Goal: Transaction & Acquisition: Obtain resource

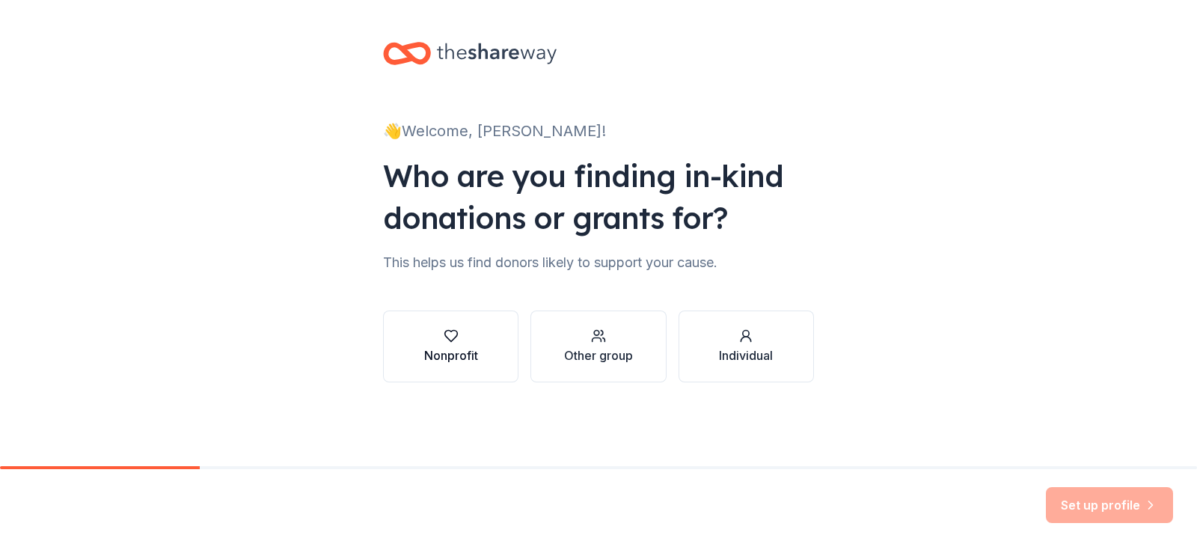
click at [440, 344] on div "Nonprofit" at bounding box center [451, 346] width 54 height 36
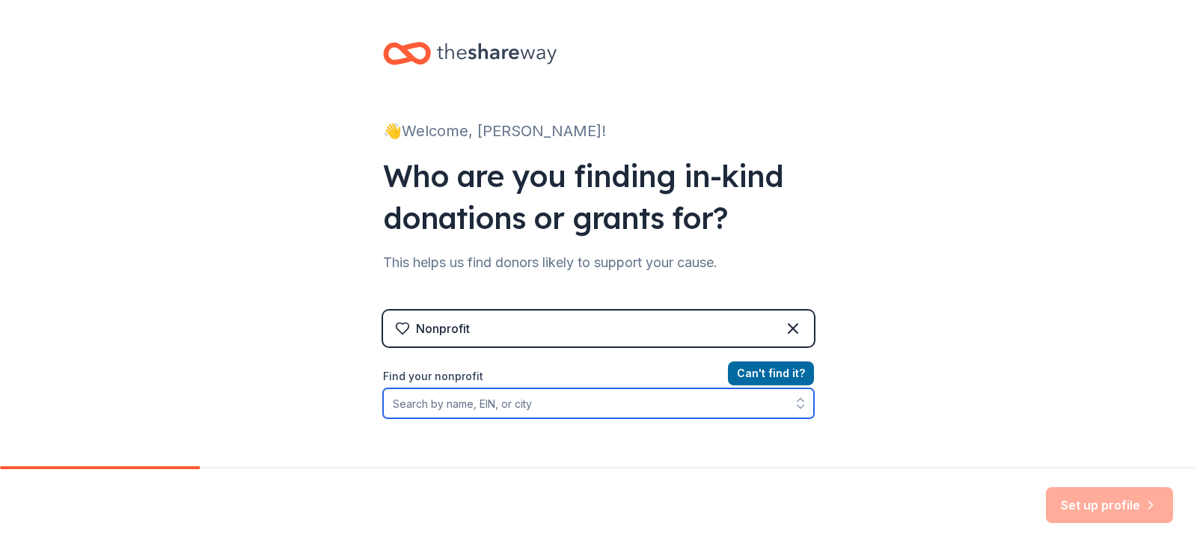
click at [434, 403] on input "Find your nonprofit" at bounding box center [598, 403] width 431 height 30
type input "cultural historical society"
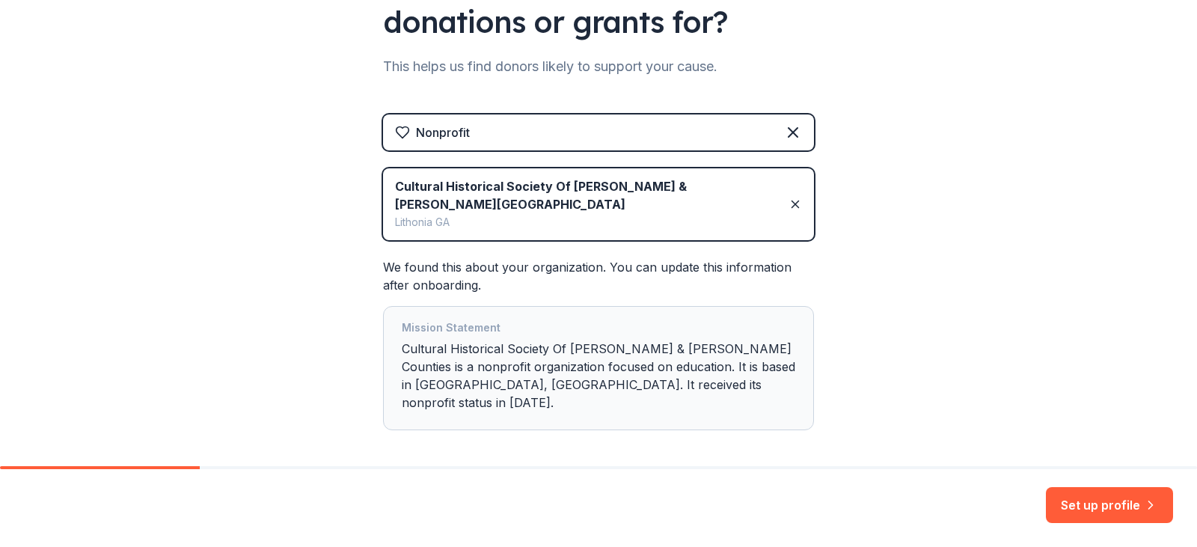
scroll to position [226, 0]
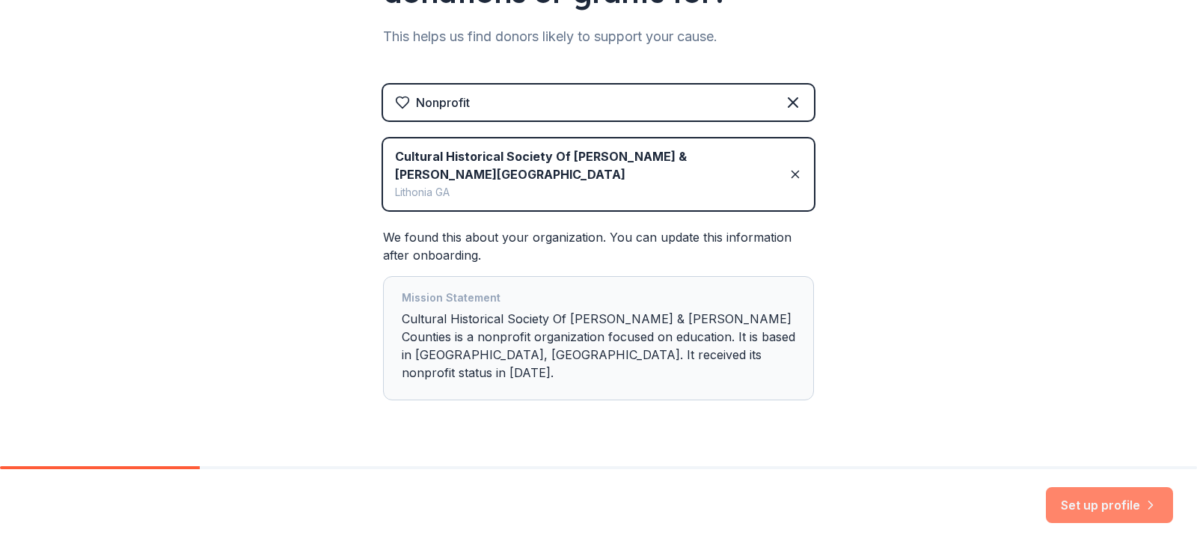
click at [1110, 512] on button "Set up profile" at bounding box center [1109, 505] width 127 height 36
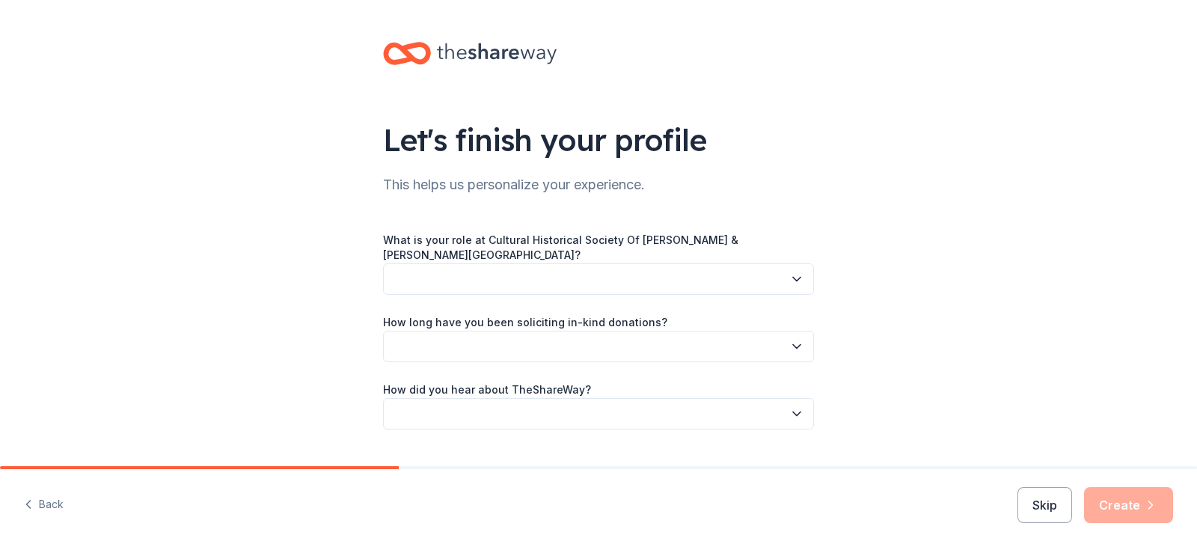
click at [725, 286] on button "button" at bounding box center [598, 278] width 431 height 31
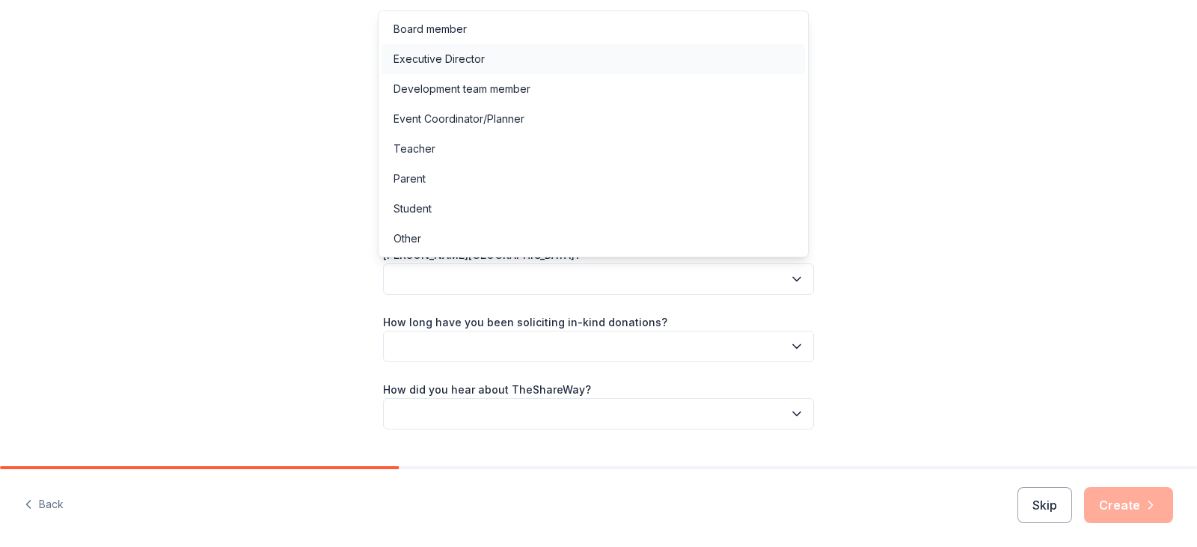
click at [512, 55] on div "Executive Director" at bounding box center [593, 59] width 423 height 30
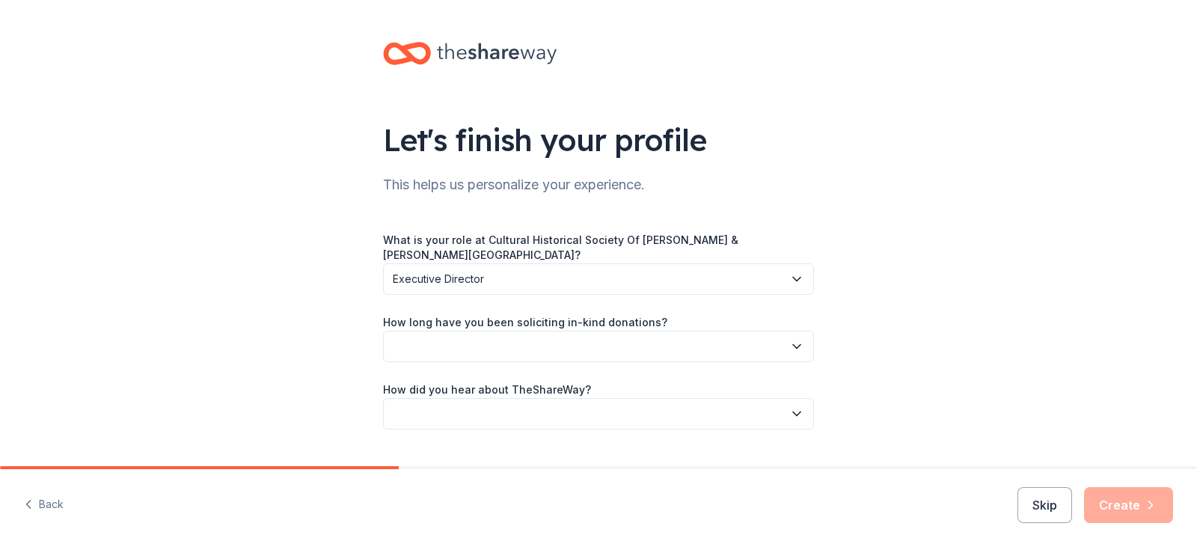
click at [618, 339] on button "button" at bounding box center [598, 346] width 431 height 31
click at [441, 417] on div "1 to 2 years" at bounding box center [421, 417] width 56 height 18
click at [554, 420] on button "button" at bounding box center [598, 413] width 431 height 31
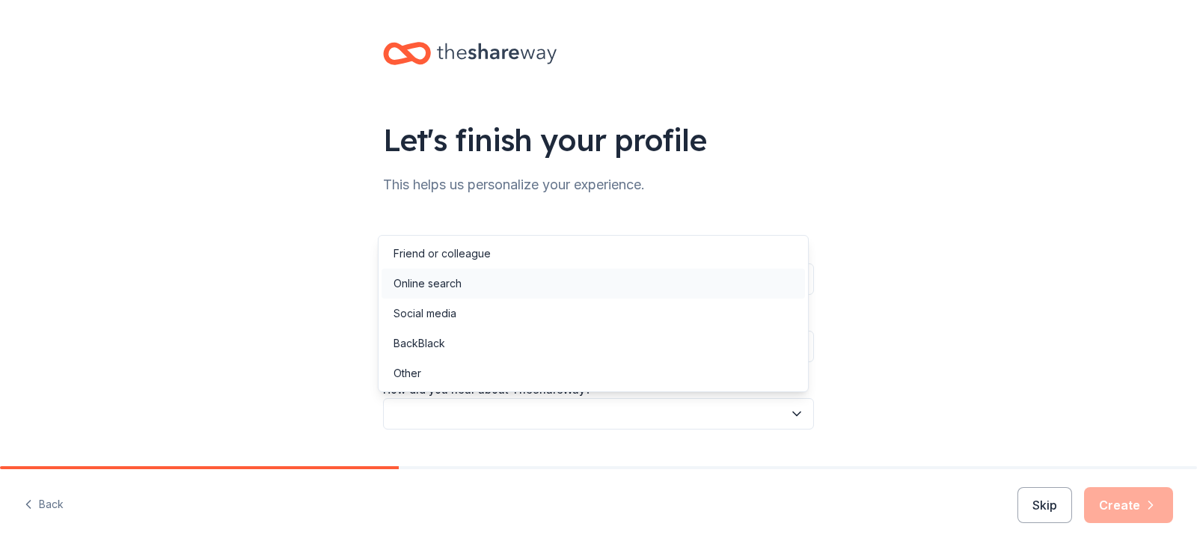
click at [486, 279] on div "Online search" at bounding box center [593, 284] width 423 height 30
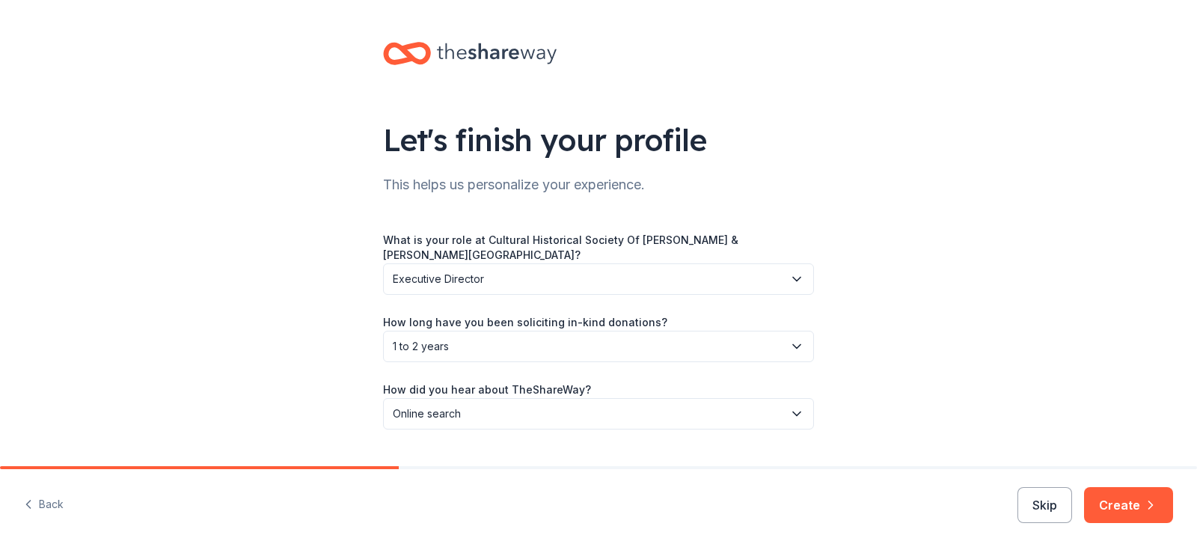
scroll to position [35, 0]
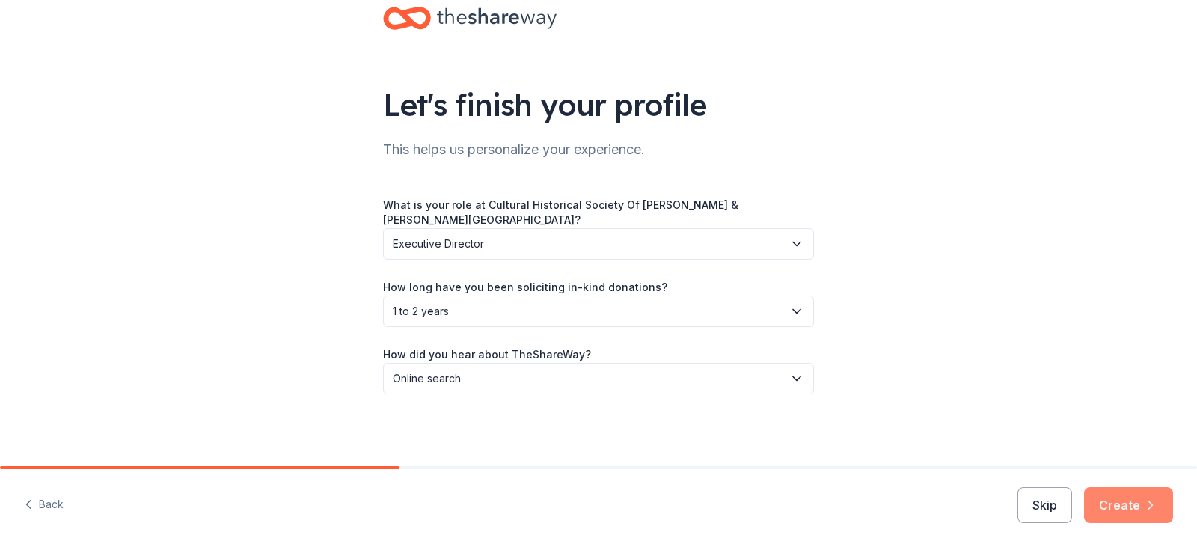
click at [1120, 498] on button "Create" at bounding box center [1128, 505] width 89 height 36
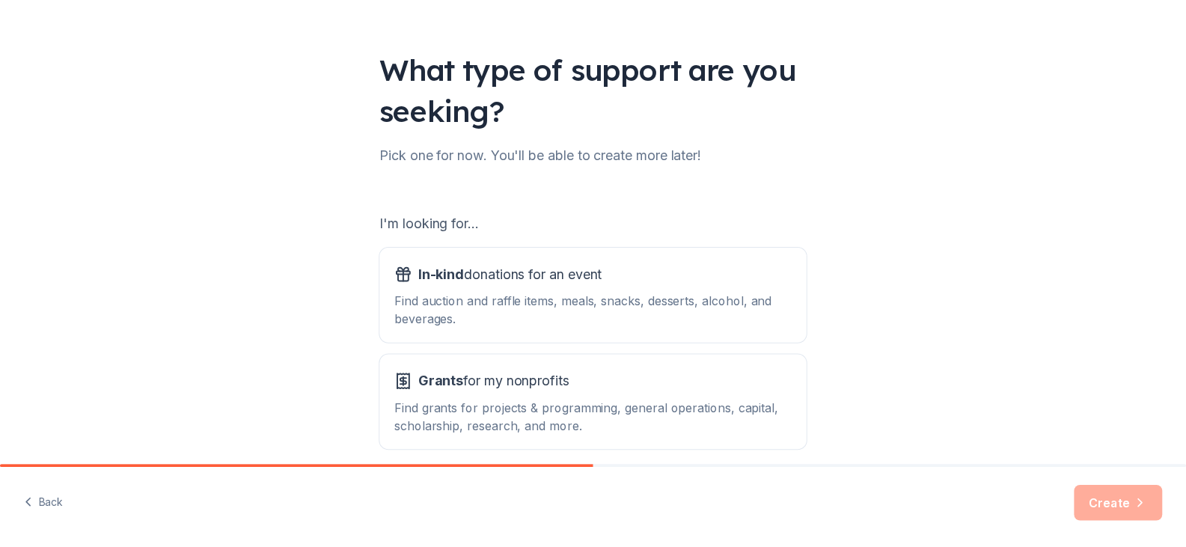
scroll to position [138, 0]
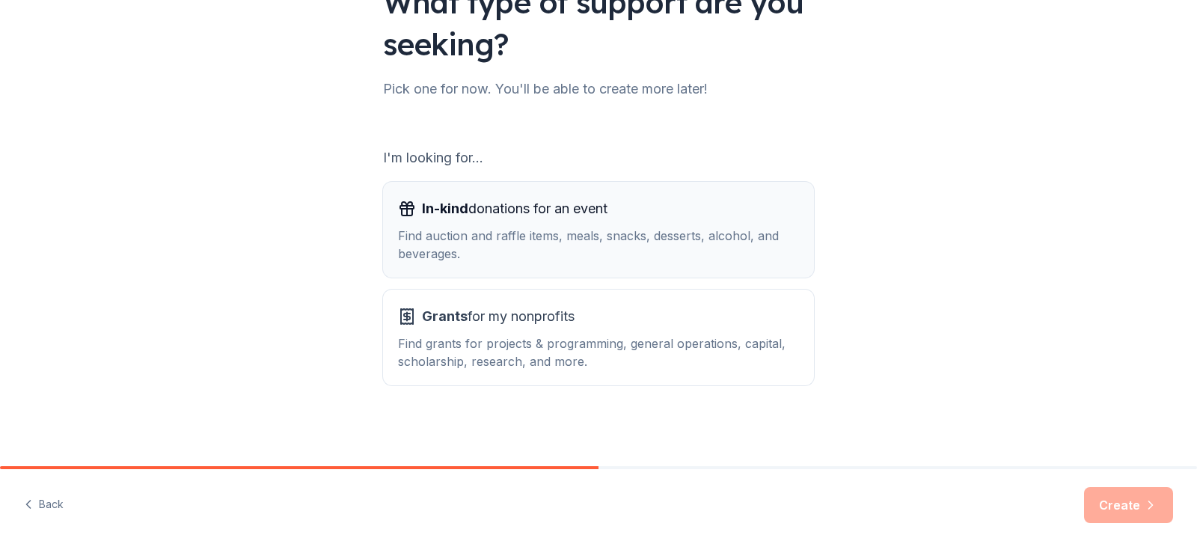
click at [620, 244] on div "Find auction and raffle items, meals, snacks, desserts, alcohol, and beverages." at bounding box center [598, 245] width 401 height 36
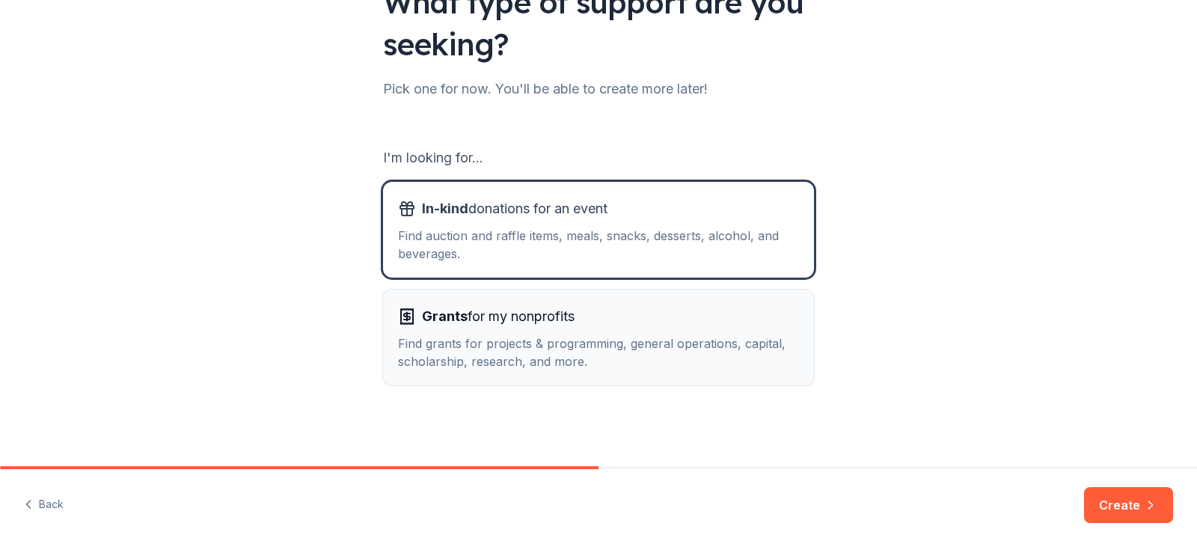
click at [636, 330] on div "Grants for my nonprofits Find grants for projects & programming, general operat…" at bounding box center [598, 337] width 401 height 66
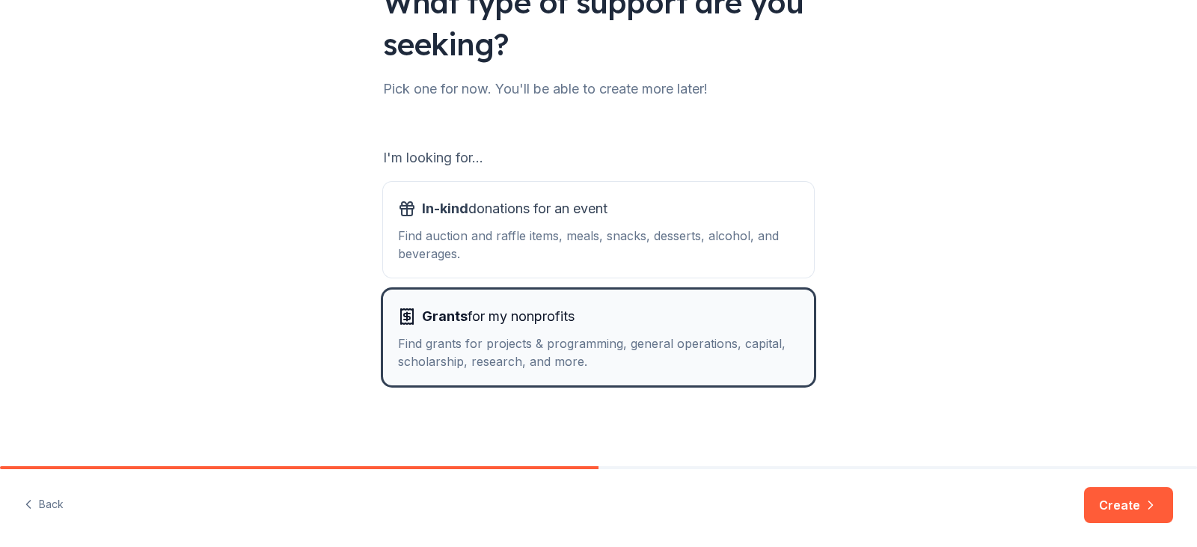
drag, startPoint x: 636, startPoint y: 330, endPoint x: 800, endPoint y: 313, distance: 164.6
click at [800, 313] on button "Grants for my nonprofits Find grants for projects & programming, general operat…" at bounding box center [598, 337] width 431 height 96
click at [683, 260] on div "Find auction and raffle items, meals, snacks, desserts, alcohol, and beverages." at bounding box center [598, 245] width 401 height 36
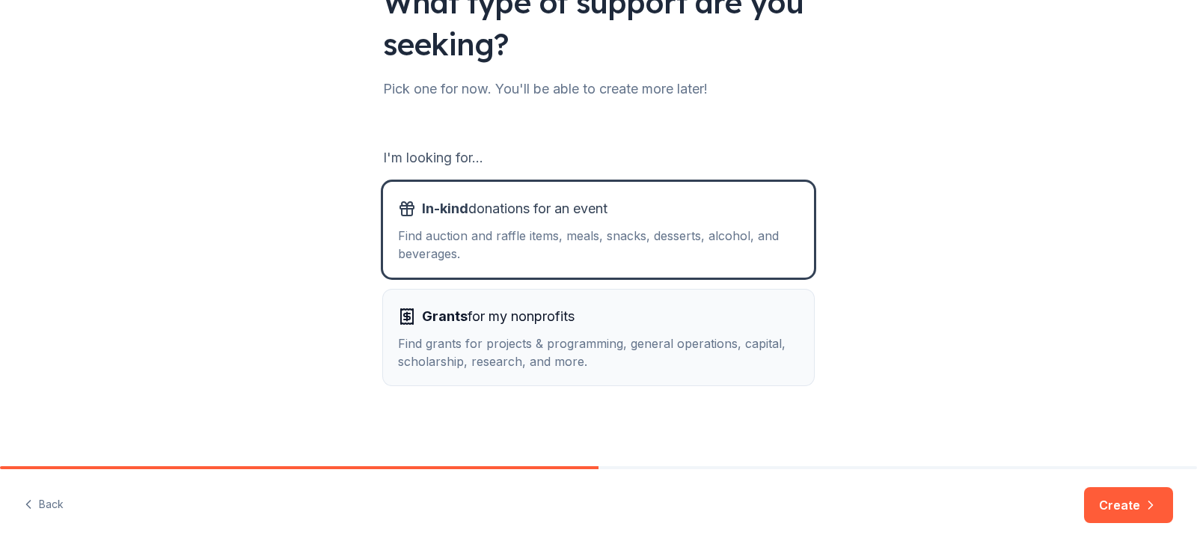
click at [694, 318] on div "Grants for my nonprofits" at bounding box center [598, 316] width 401 height 24
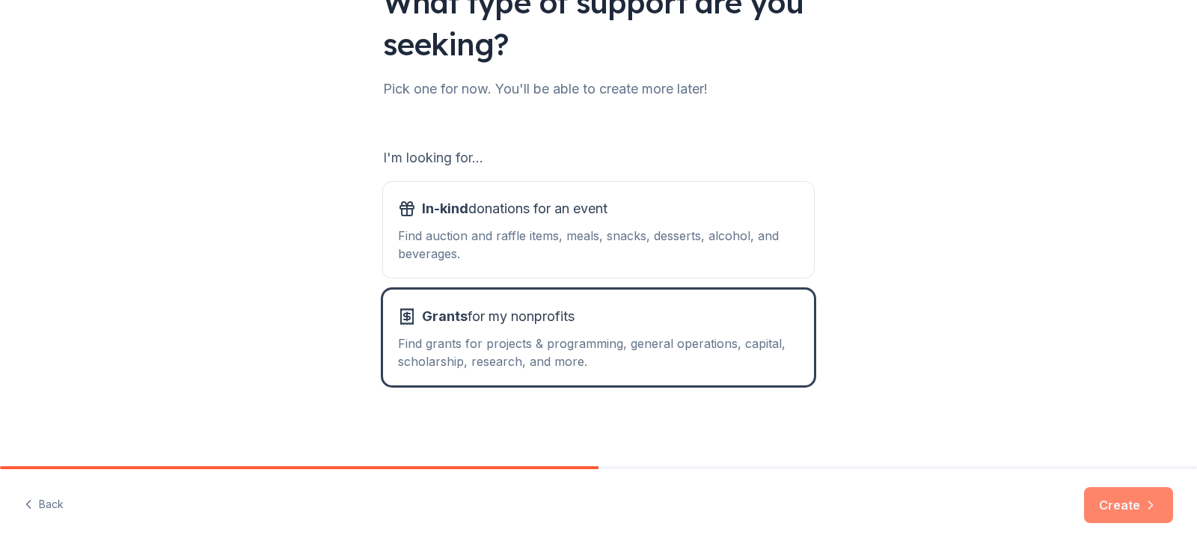
click at [1106, 494] on button "Create" at bounding box center [1128, 505] width 89 height 36
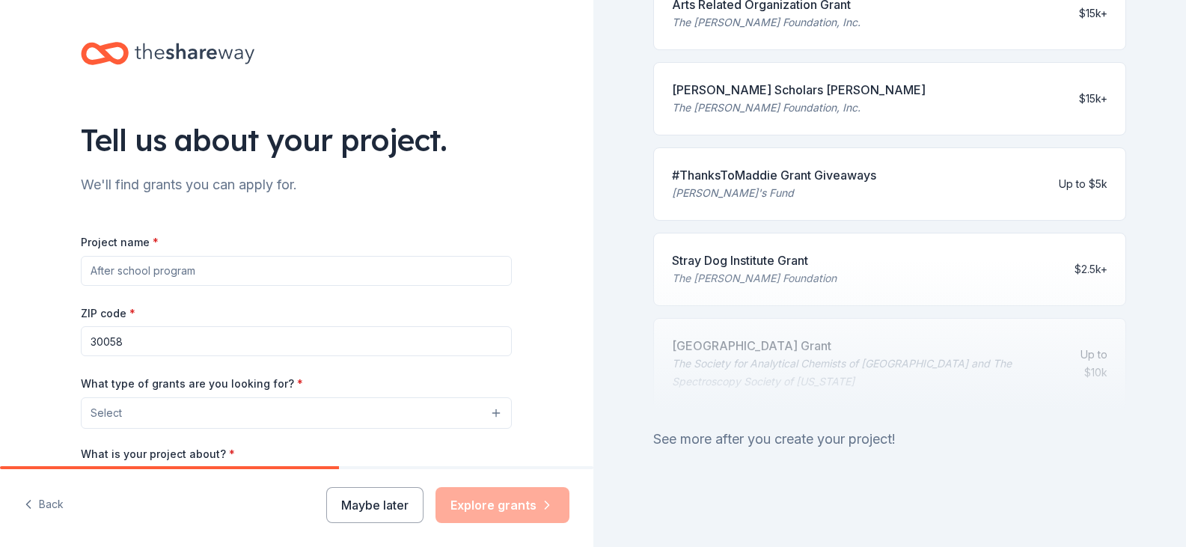
scroll to position [18, 0]
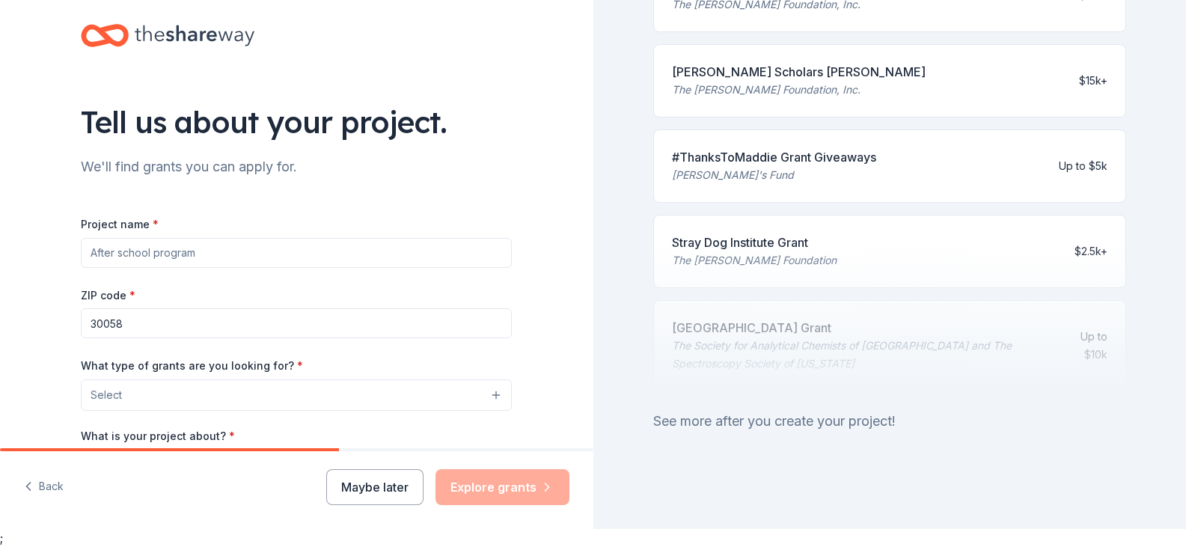
click at [251, 259] on input "Project name *" at bounding box center [296, 253] width 431 height 30
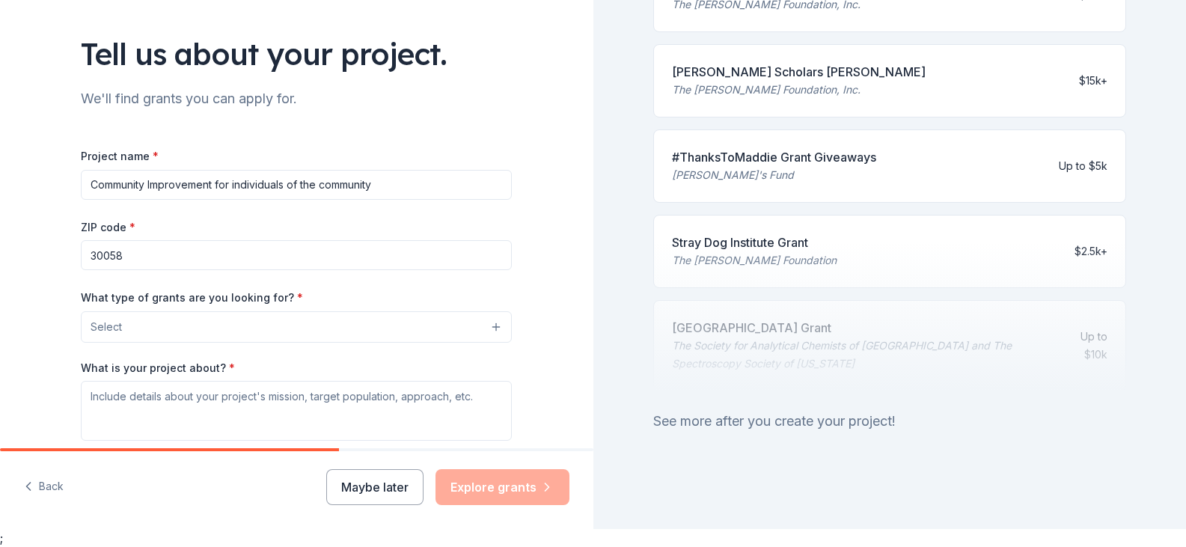
type input "Community Improvement for individuals of the community"
drag, startPoint x: 149, startPoint y: 263, endPoint x: 77, endPoint y: 249, distance: 73.1
click at [81, 249] on input "30058" at bounding box center [296, 255] width 431 height 30
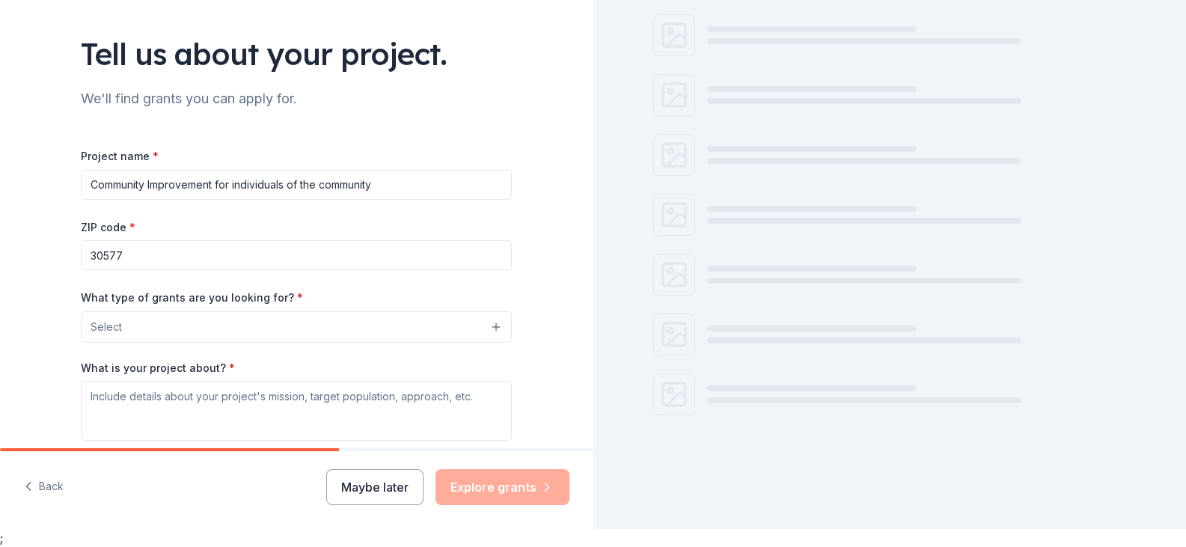
type input "30577"
click at [165, 320] on button "Select" at bounding box center [296, 326] width 431 height 31
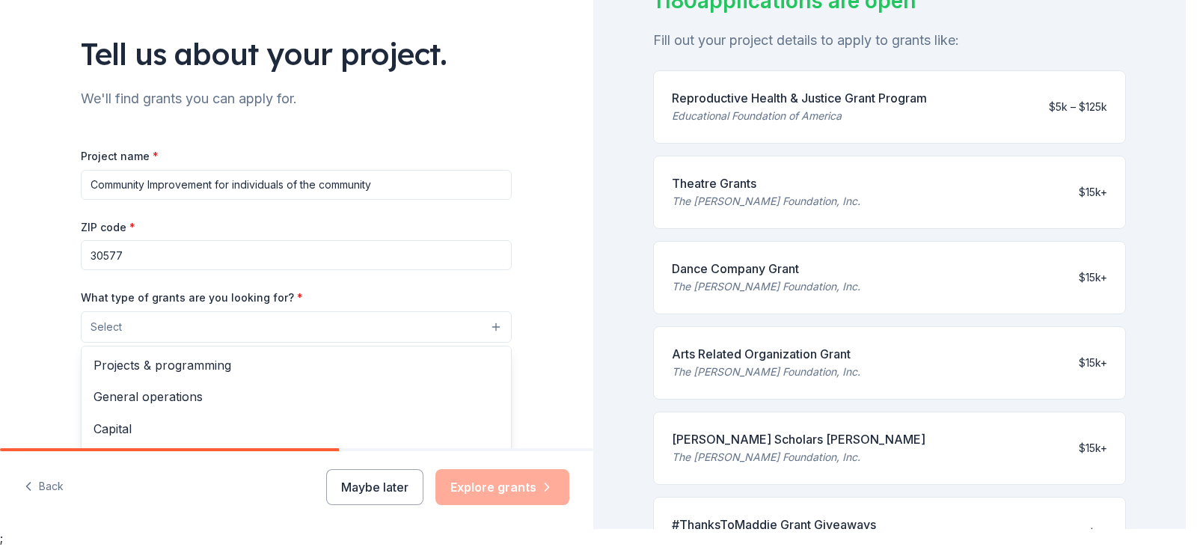
scroll to position [684, 0]
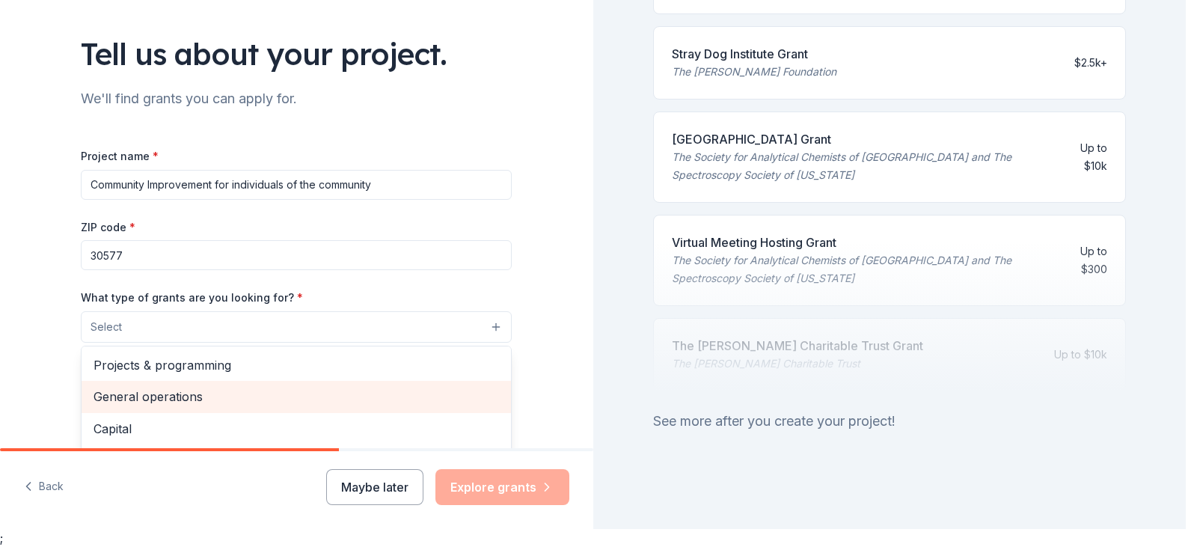
click at [186, 399] on span "General operations" at bounding box center [296, 396] width 405 height 19
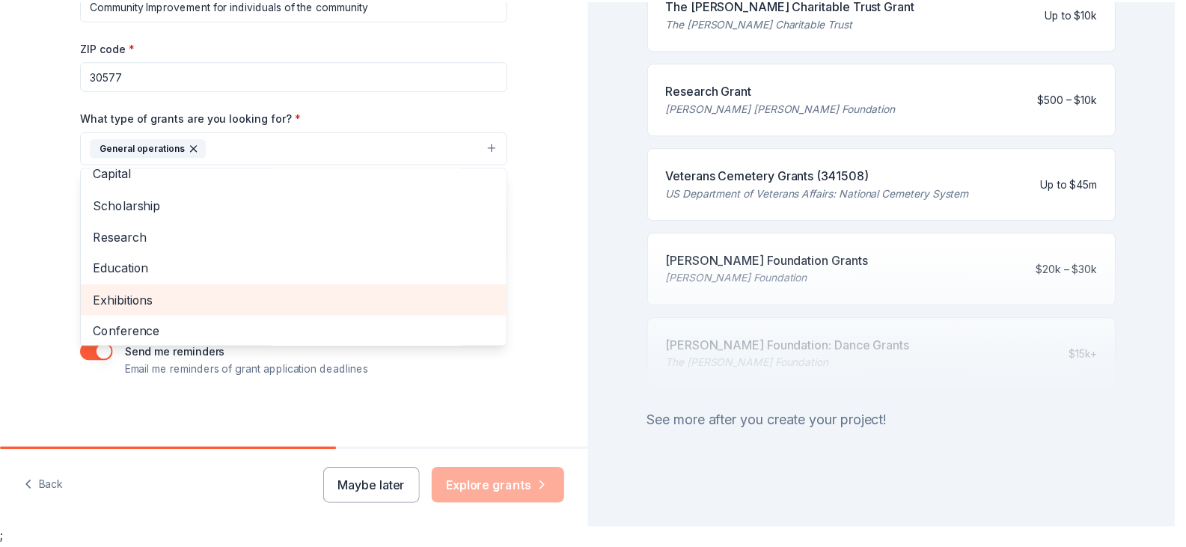
scroll to position [46, 0]
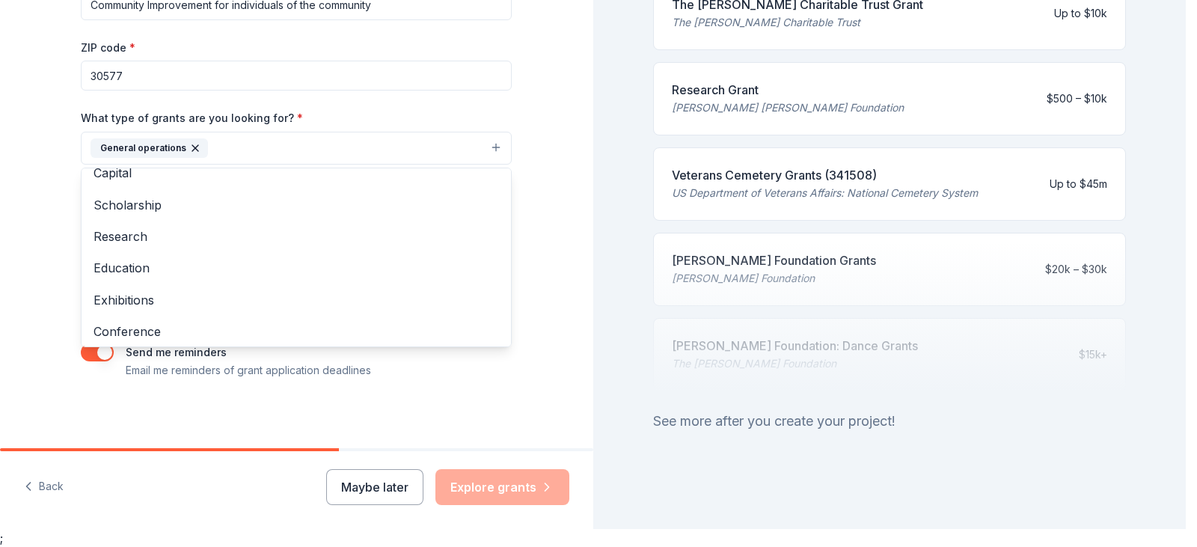
click at [484, 377] on div "Project name * Community Improvement for individuals of the community ZIP code …" at bounding box center [296, 173] width 431 height 412
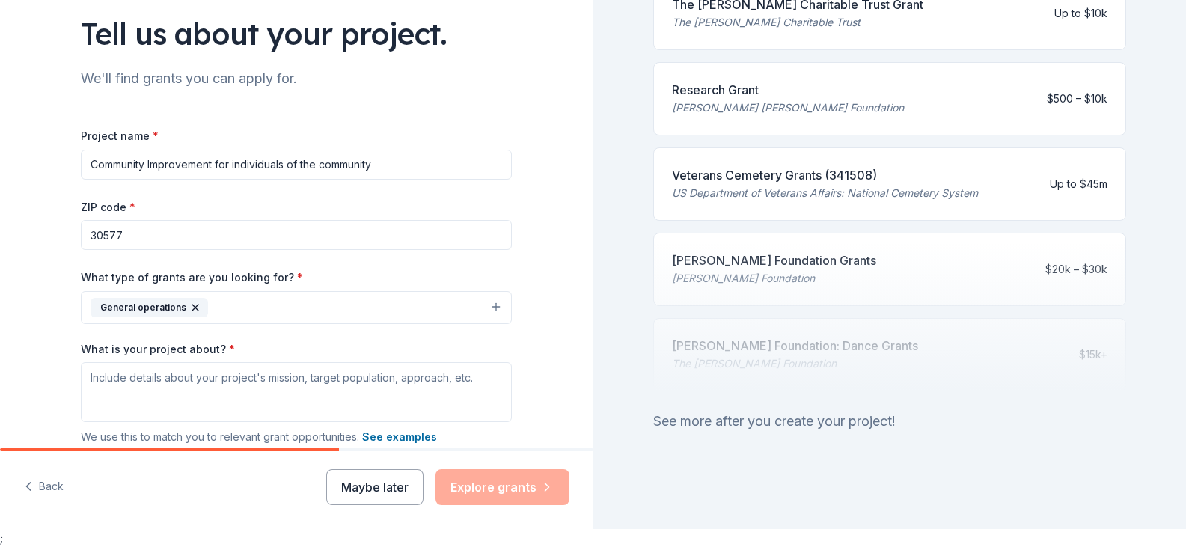
scroll to position [88, 0]
click at [368, 170] on input "Community Improvement for individuals of the community" at bounding box center [296, 165] width 431 height 30
drag, startPoint x: 371, startPoint y: 170, endPoint x: 82, endPoint y: 156, distance: 289.1
click at [82, 156] on input "Community Improvement for individuals of the community" at bounding box center [296, 165] width 431 height 30
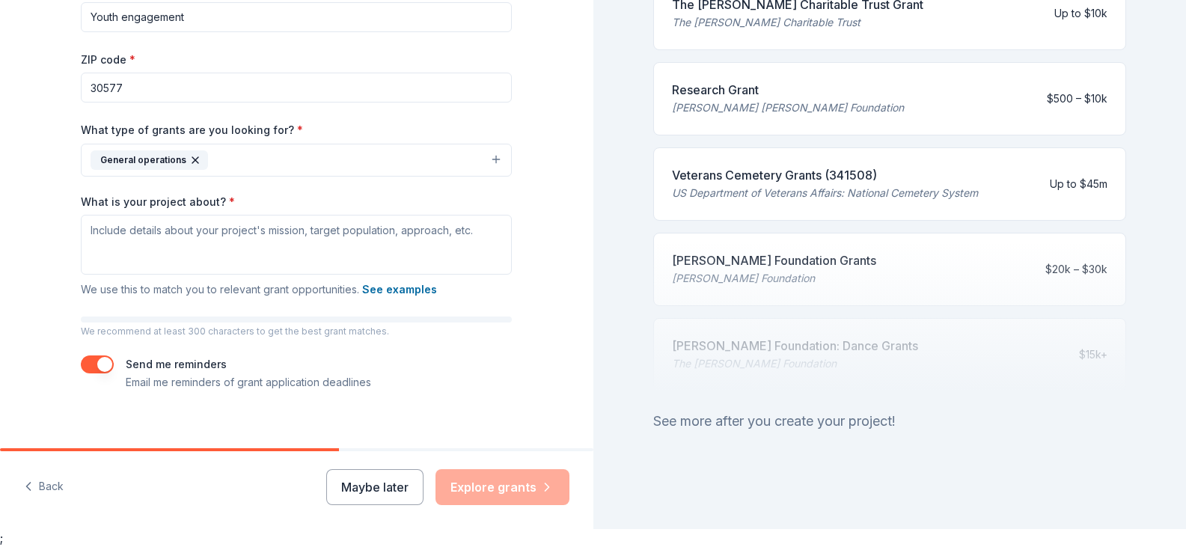
type input "Youth engagement"
click at [128, 240] on textarea "What is your project about? *" at bounding box center [296, 245] width 431 height 60
paste textarea "Create a mentorship program where youth learn about cultural traditions from el…"
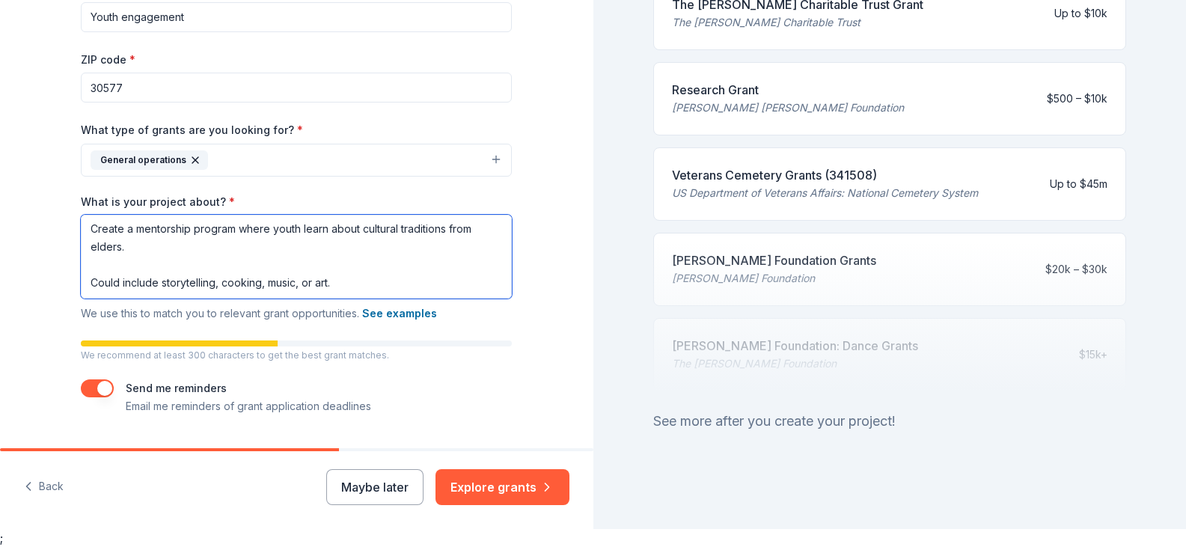
scroll to position [0, 0]
drag, startPoint x: 331, startPoint y: 286, endPoint x: 72, endPoint y: 204, distance: 271.6
click at [72, 204] on div "Tell us about your project. We'll find grants you can apply for. Project name *…" at bounding box center [296, 116] width 479 height 741
paste textarea "One of the most meaningful initiatives the Cultural Historical Society can laun…"
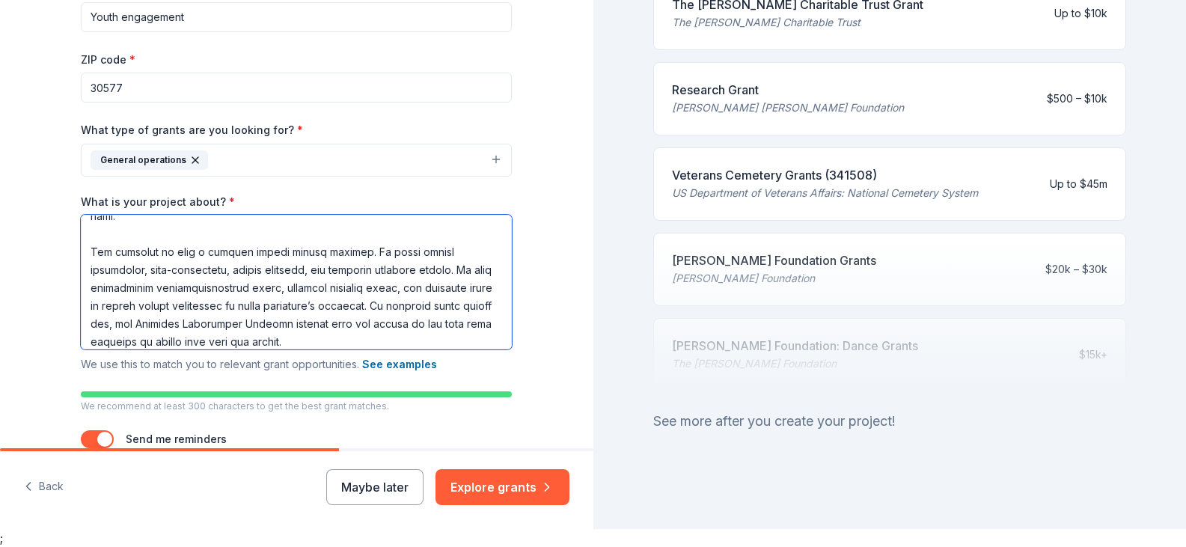
scroll to position [525, 0]
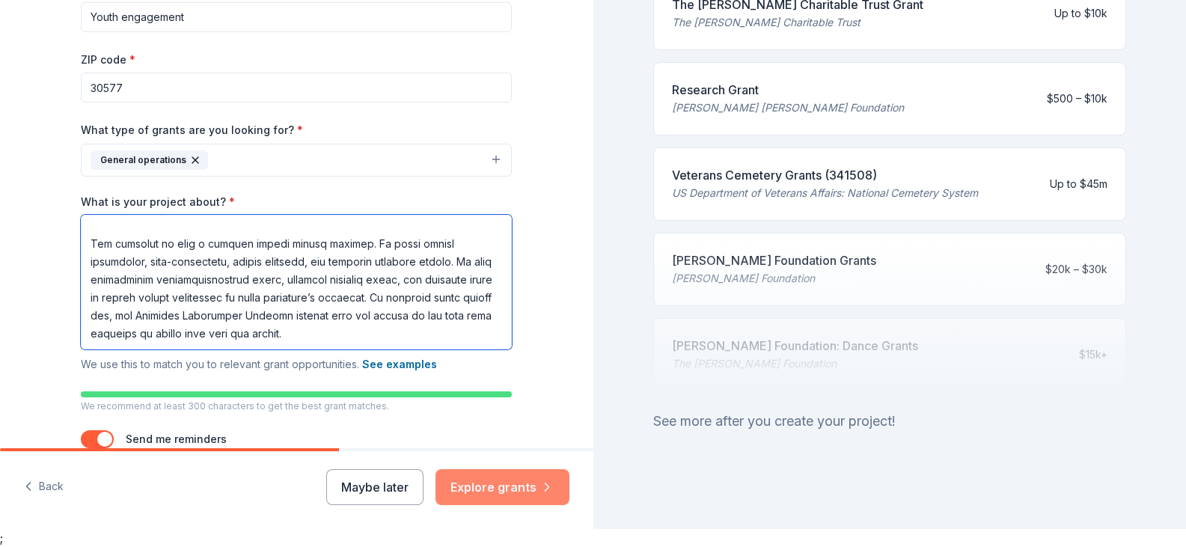
type textarea "One of the most meaningful initiatives the Cultural Historical Society can laun…"
click at [490, 485] on button "Explore grants" at bounding box center [502, 487] width 134 height 36
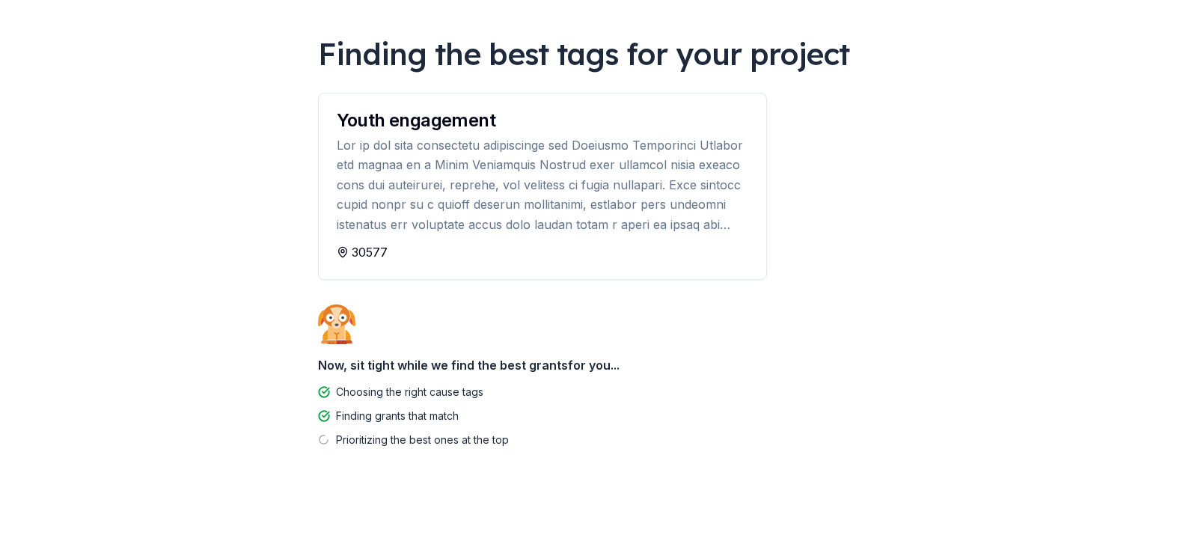
scroll to position [93, 0]
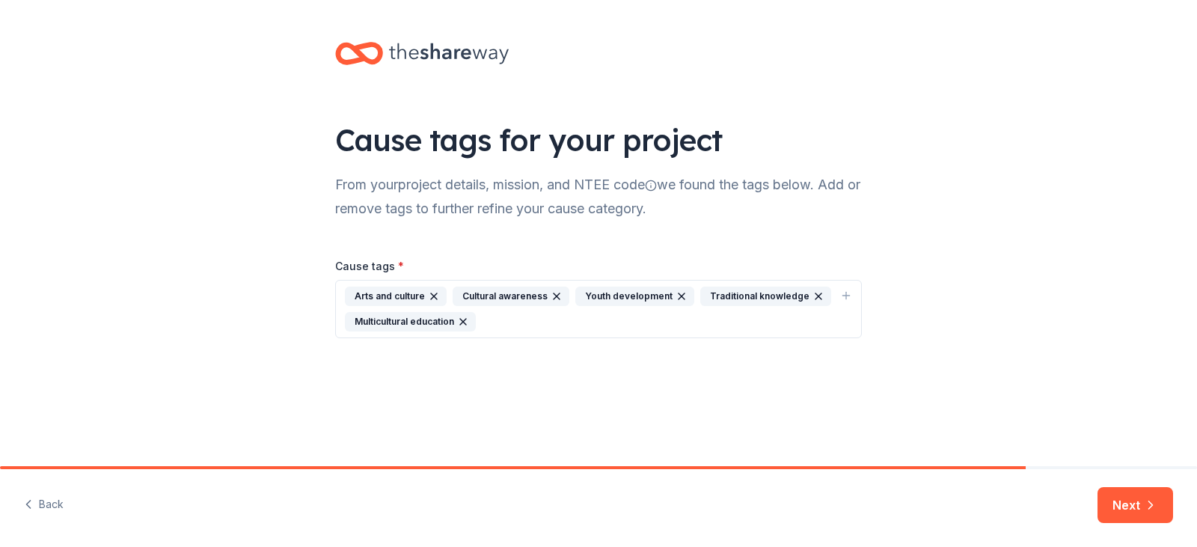
click at [580, 328] on div "Arts and culture Cultural awareness Youth development Traditional knowledge Mul…" at bounding box center [589, 308] width 489 height 45
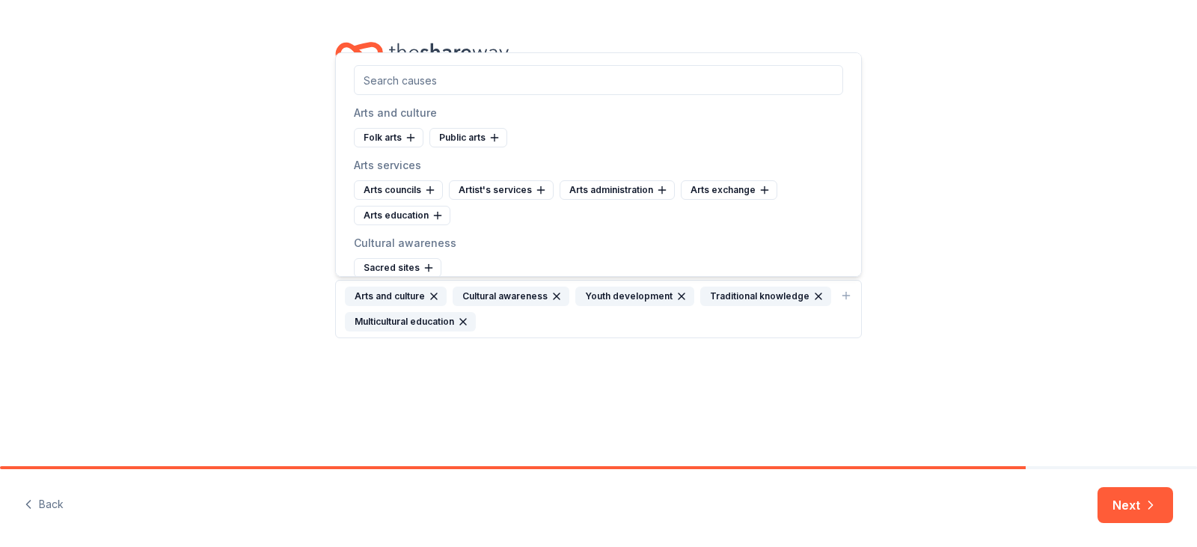
click at [572, 359] on div "Cause tags for your project From your project details, mission, and NTEE code w…" at bounding box center [598, 205] width 574 height 410
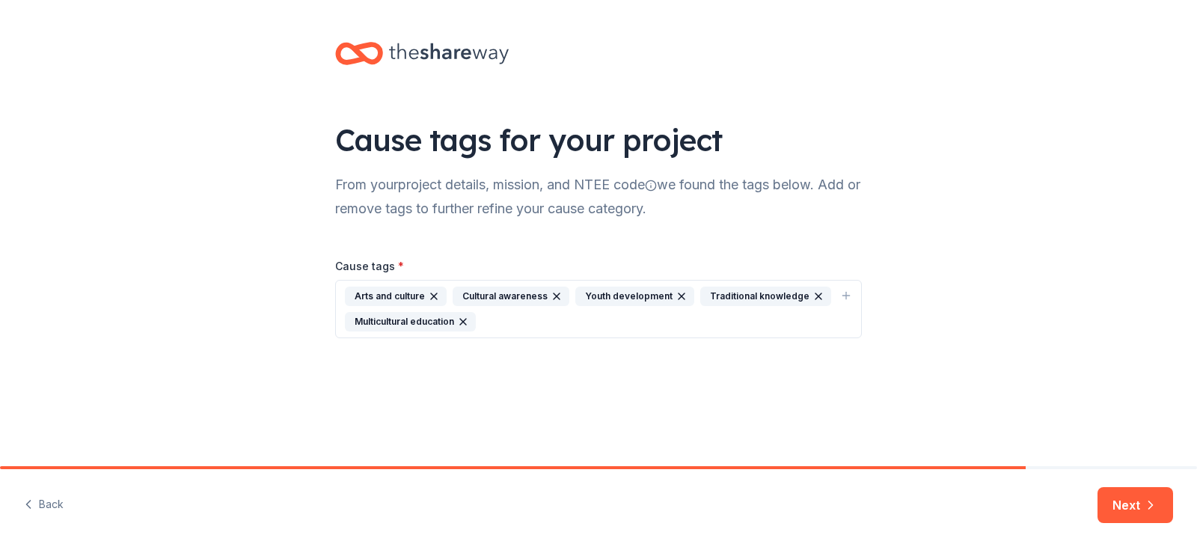
click at [547, 325] on div "Arts and culture Cultural awareness Youth development Traditional knowledge Mul…" at bounding box center [589, 308] width 489 height 45
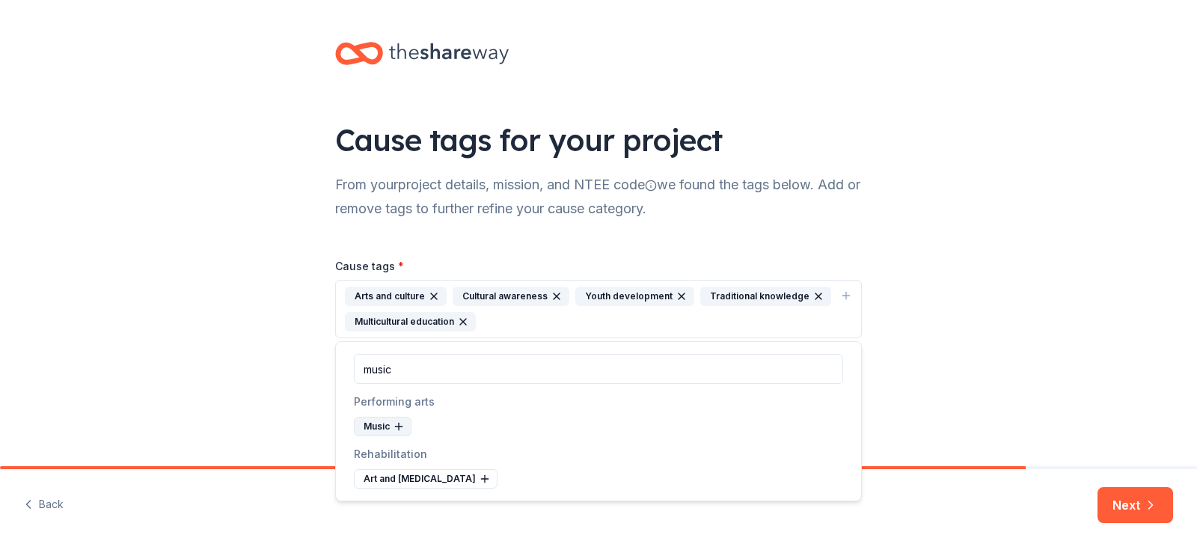
type input "music"
click at [373, 420] on div "Music" at bounding box center [383, 426] width 58 height 19
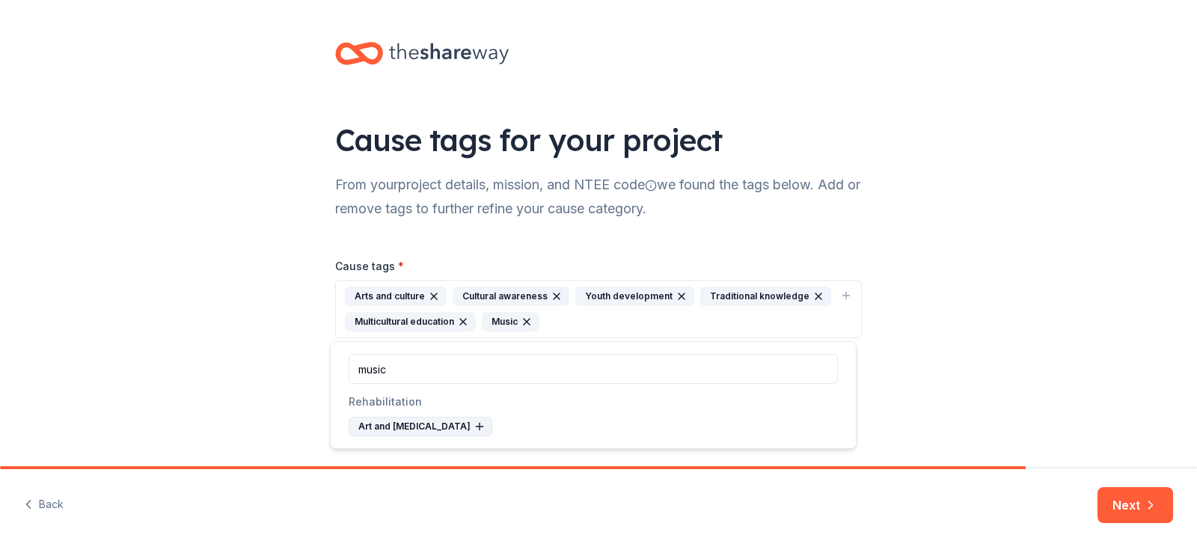
click at [398, 426] on div "Art and music therapy" at bounding box center [421, 426] width 144 height 19
click at [388, 418] on div "Orchestral music" at bounding box center [388, 411] width 107 height 19
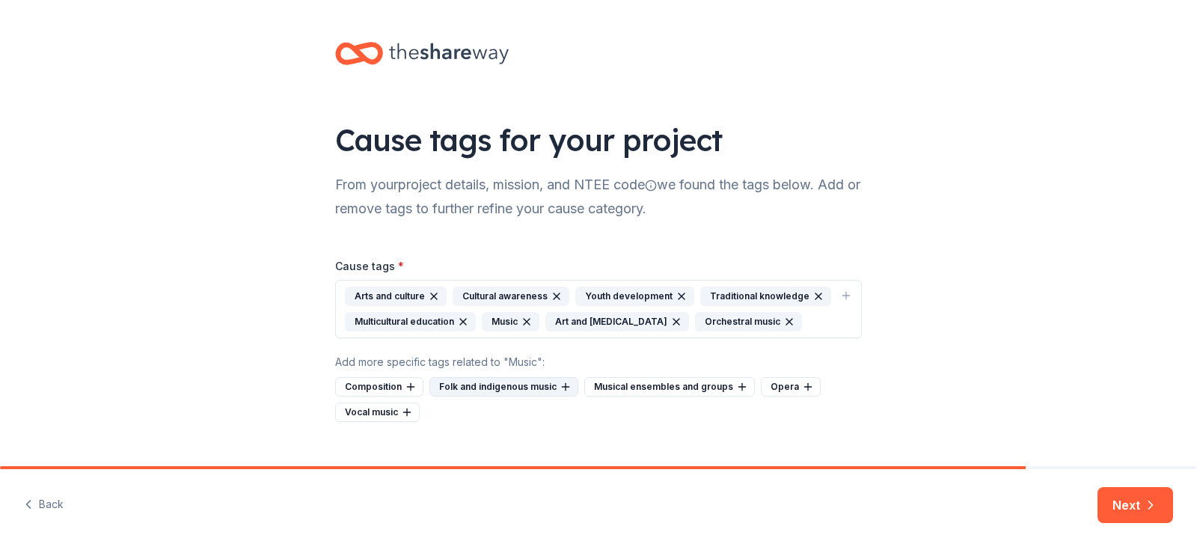
click at [471, 390] on div "Folk and indigenous music" at bounding box center [503, 386] width 149 height 19
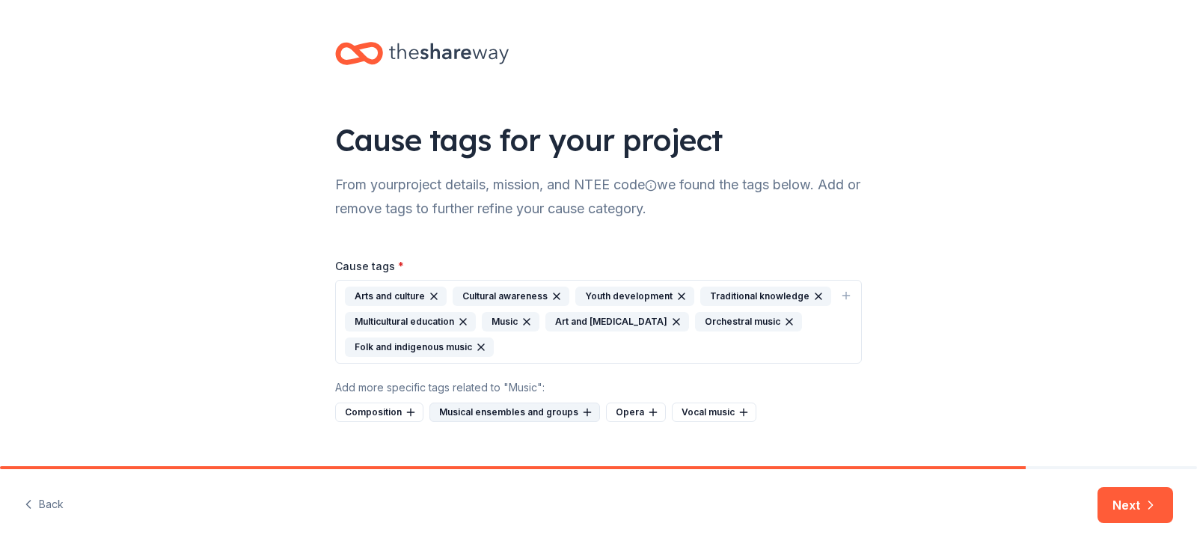
click at [478, 415] on div "Musical ensembles and groups" at bounding box center [514, 411] width 171 height 19
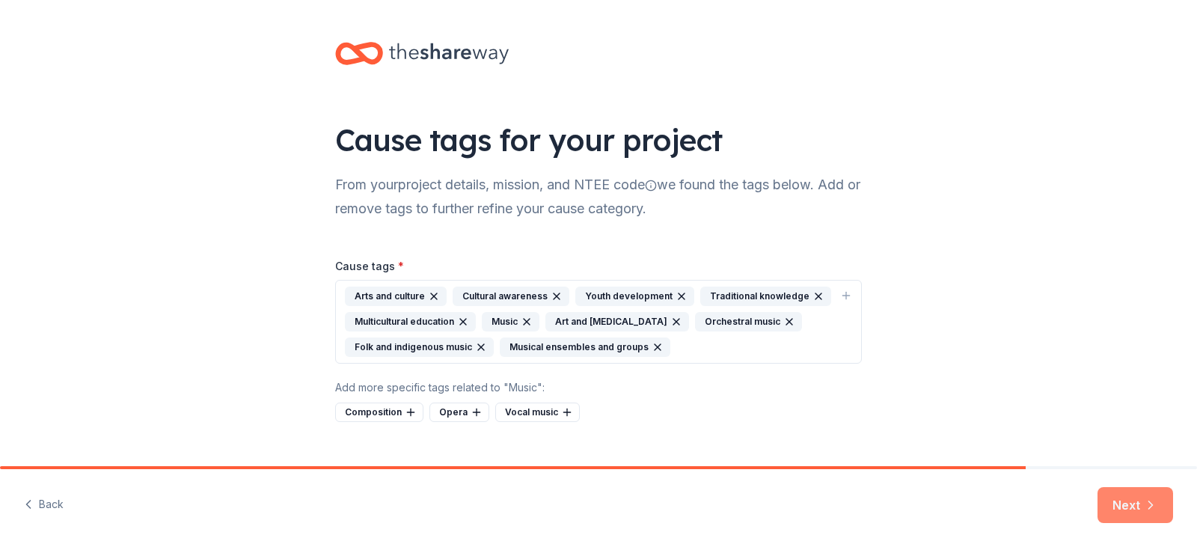
click at [1112, 509] on button "Next" at bounding box center [1135, 505] width 76 height 36
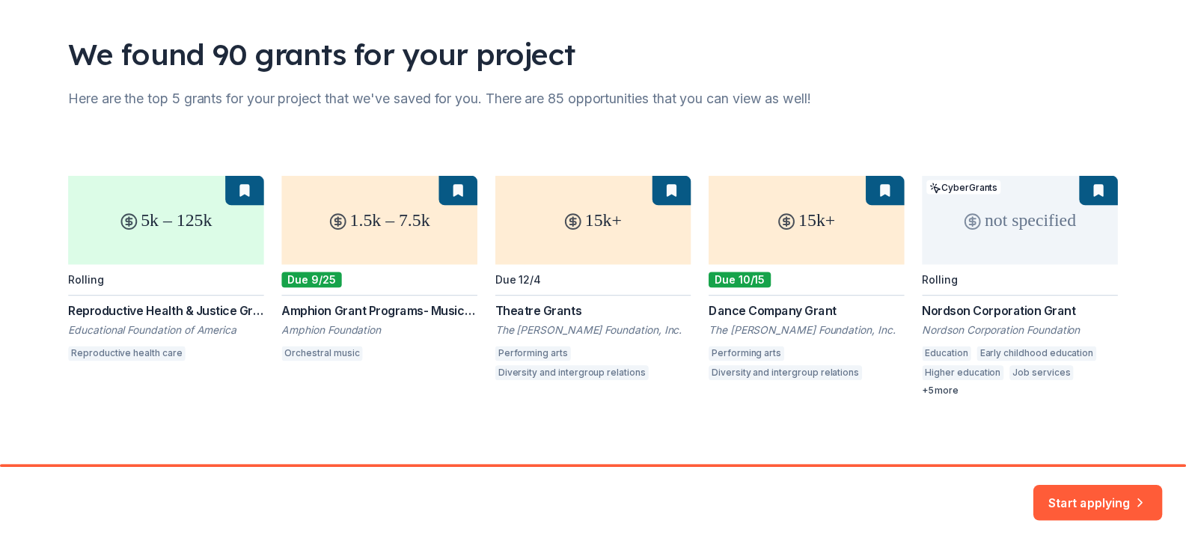
scroll to position [91, 0]
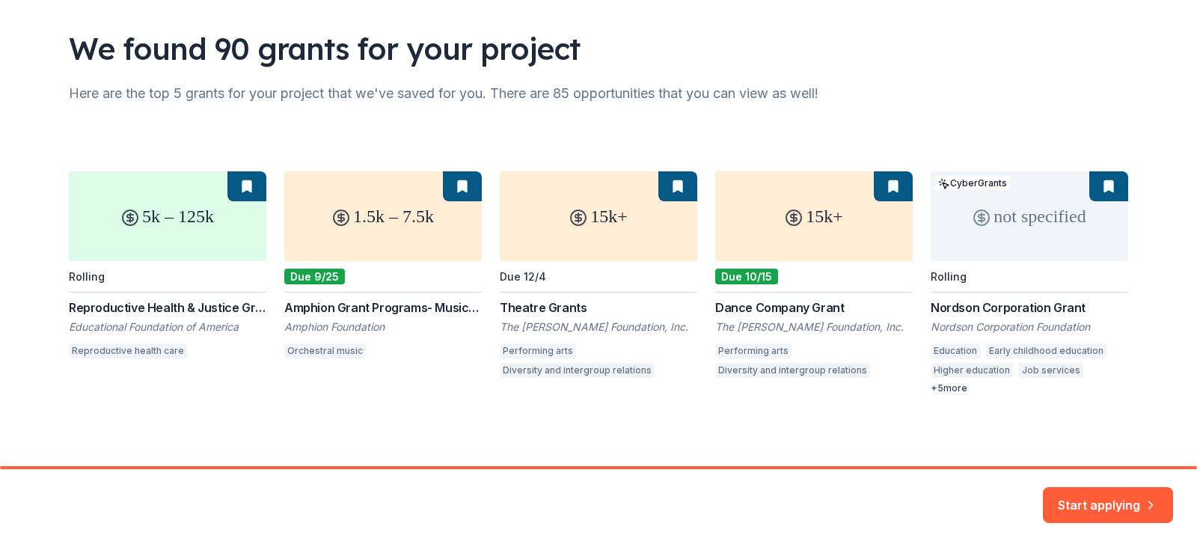
click at [194, 240] on div "5k – 125k Rolling Reproductive Health & Justice Grant Program Educational Found…" at bounding box center [598, 282] width 1059 height 223
click at [239, 197] on div "5k – 125k Rolling Reproductive Health & Justice Grant Program Educational Found…" at bounding box center [598, 282] width 1059 height 223
click at [1089, 491] on button "Start applying" at bounding box center [1108, 496] width 130 height 36
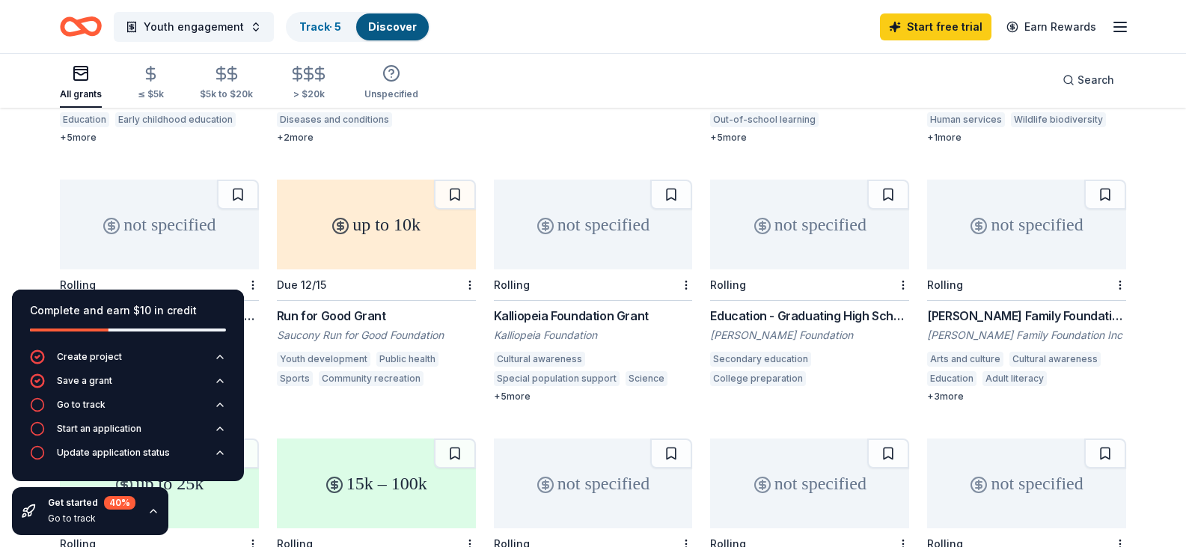
scroll to position [598, 0]
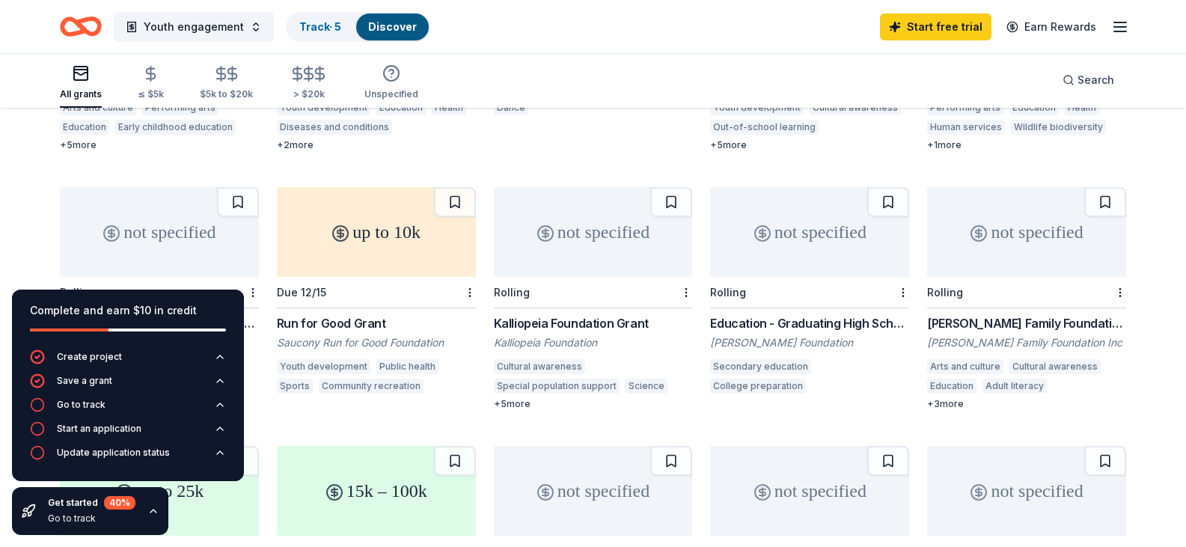
click at [209, 218] on div "not specified" at bounding box center [159, 232] width 199 height 90
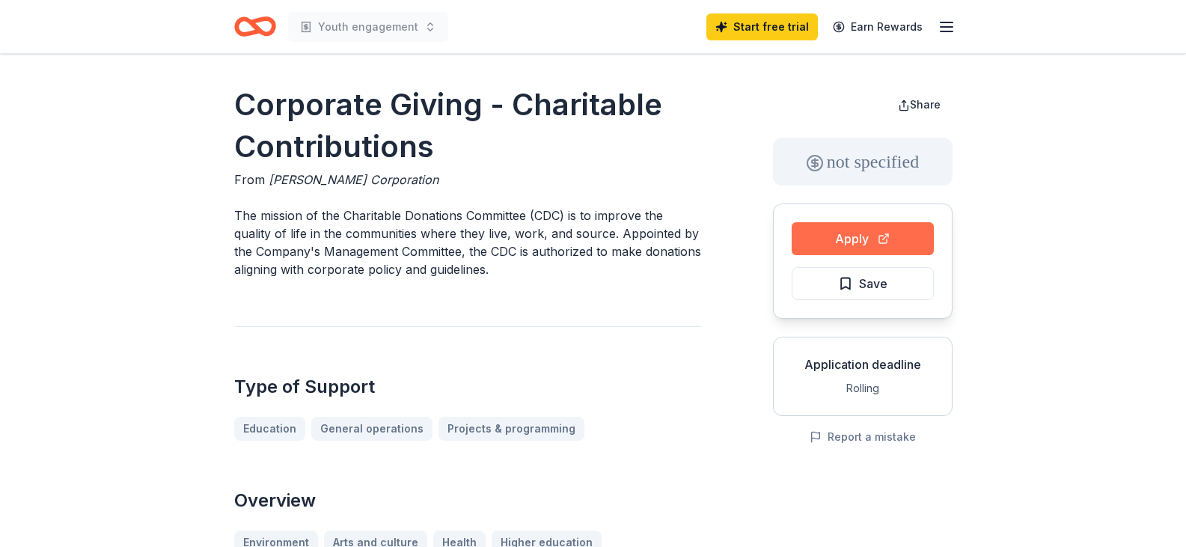
click at [827, 239] on button "Apply" at bounding box center [862, 238] width 142 height 33
